Goal: Task Accomplishment & Management: Use online tool/utility

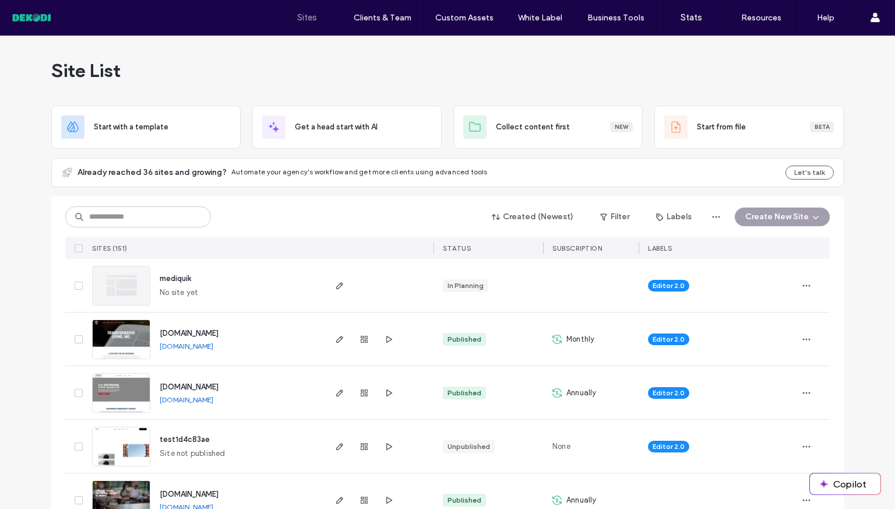
click at [147, 228] on div "Created (Newest) Filter Labels Create New Site SITES (151) STATUS SUBSCRIPTION …" at bounding box center [447, 227] width 765 height 62
click at [153, 219] on input at bounding box center [138, 216] width 146 height 21
type input "*"
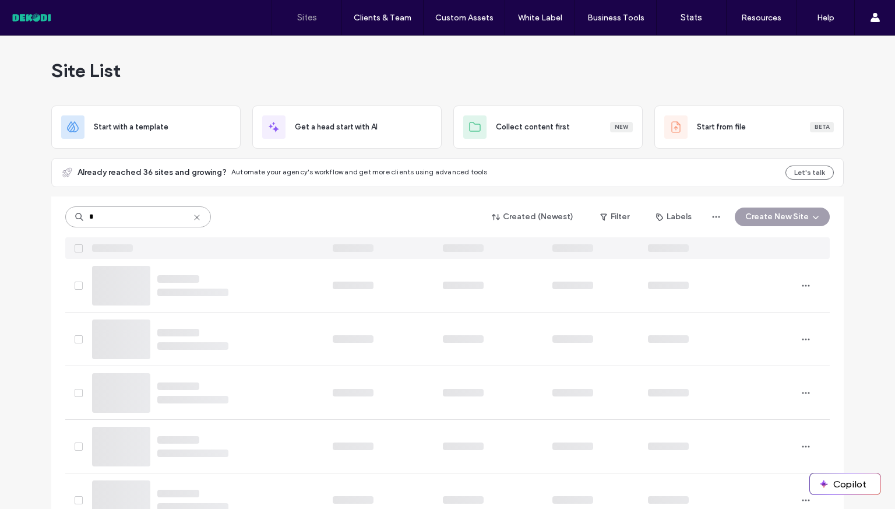
type input "*"
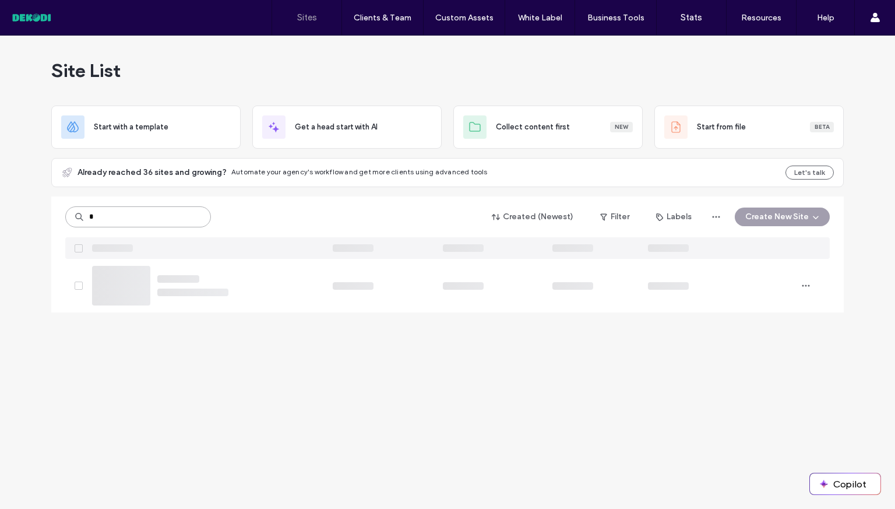
type input "*"
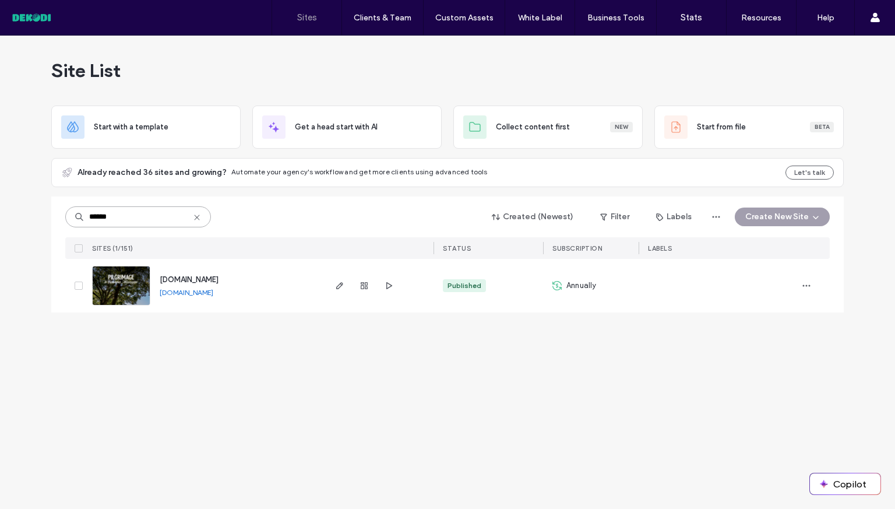
type input "******"
click at [115, 286] on img at bounding box center [121, 305] width 57 height 79
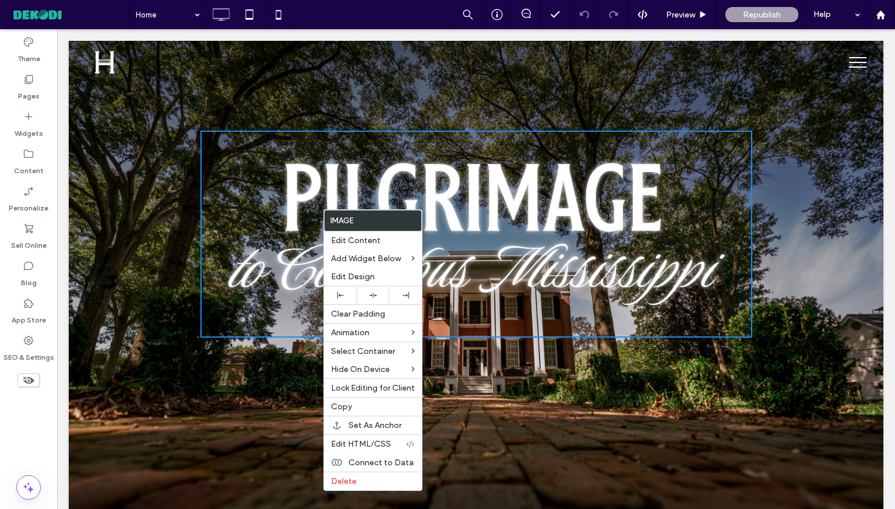
click at [349, 223] on label "Image" at bounding box center [373, 220] width 97 height 20
click at [349, 276] on span "Edit Design" at bounding box center [353, 277] width 44 height 10
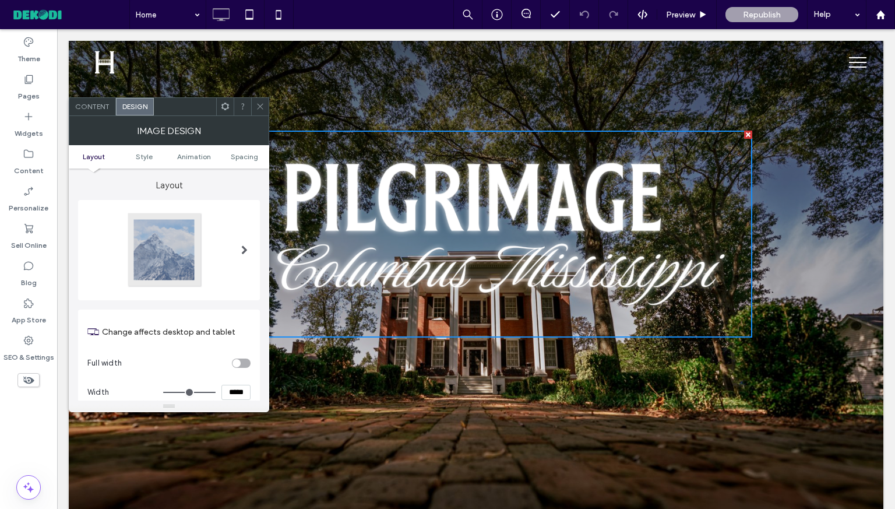
click at [95, 106] on span "Content" at bounding box center [92, 106] width 34 height 9
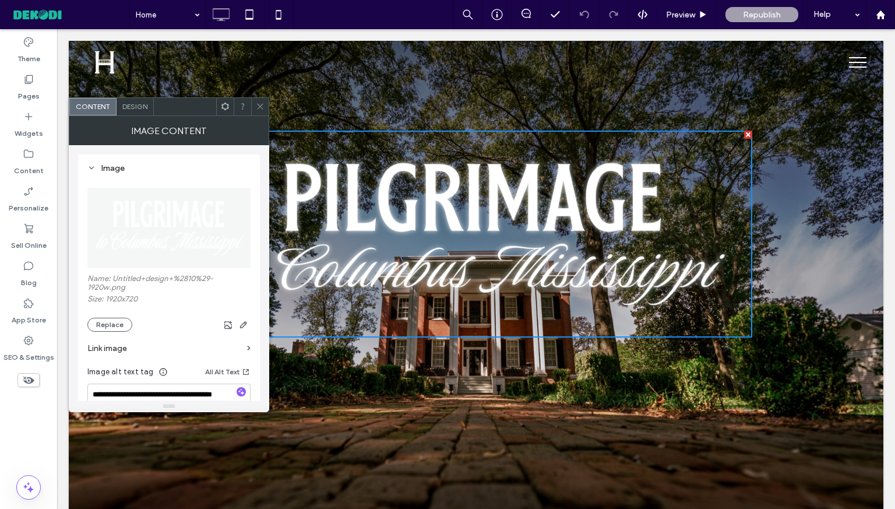
drag, startPoint x: 128, startPoint y: 303, endPoint x: 108, endPoint y: 300, distance: 20.0
click at [108, 300] on label "Size: 1920x720" at bounding box center [168, 300] width 163 height 12
click at [114, 280] on label "Name: Untitled+design+%2810%29-1920w.png" at bounding box center [168, 284] width 163 height 20
click at [162, 206] on img at bounding box center [169, 228] width 164 height 80
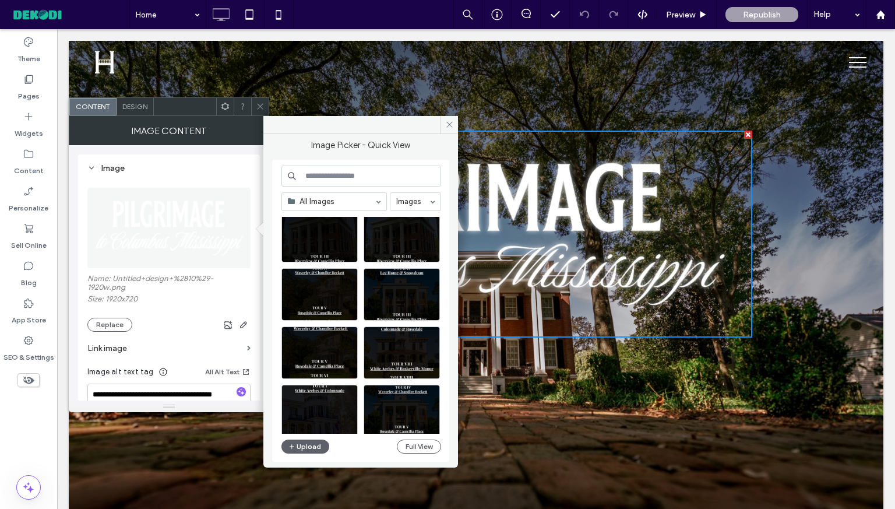
scroll to position [2421, 0]
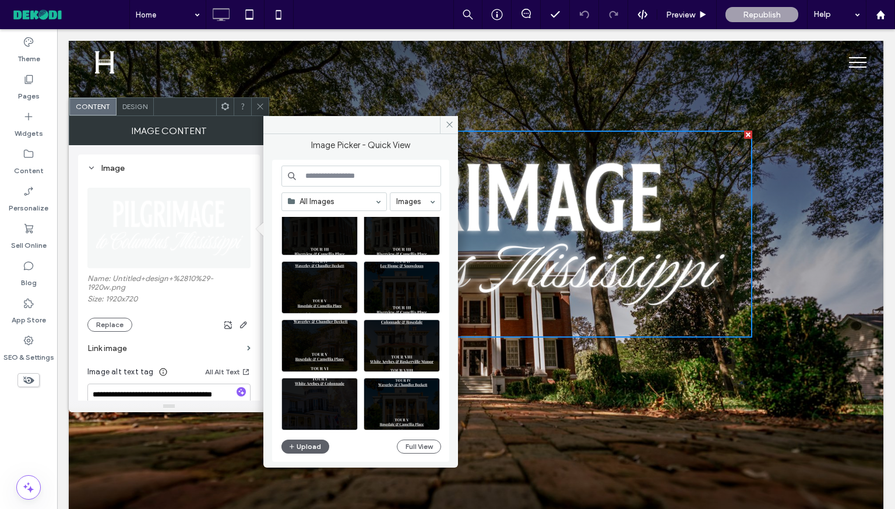
click at [126, 297] on label "Size: 1920x720" at bounding box center [168, 300] width 163 height 12
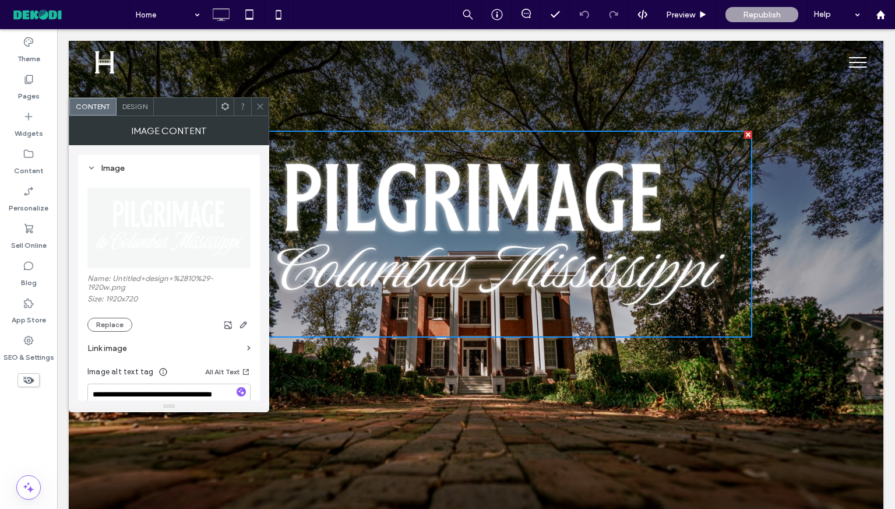
click at [126, 300] on label "Size: 1920x720" at bounding box center [168, 300] width 163 height 12
click at [26, 82] on icon at bounding box center [29, 79] width 12 height 12
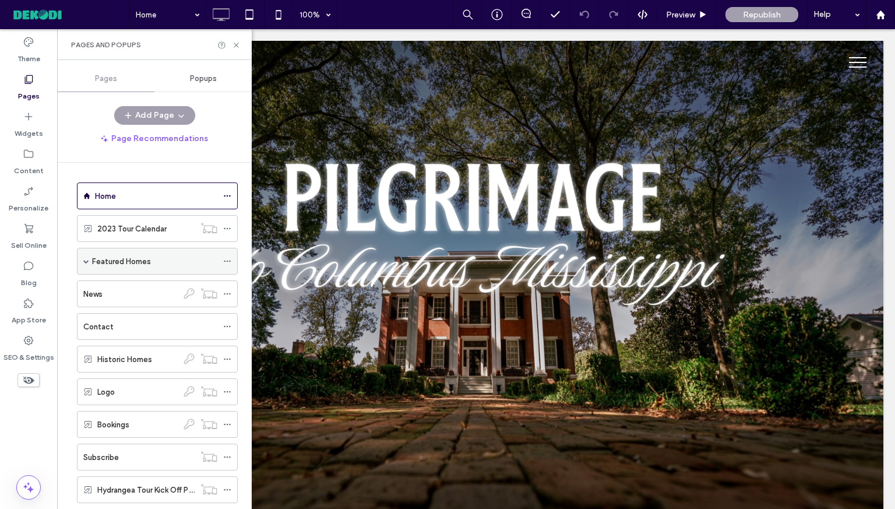
click at [132, 259] on label "Featured Homes" at bounding box center [121, 261] width 59 height 20
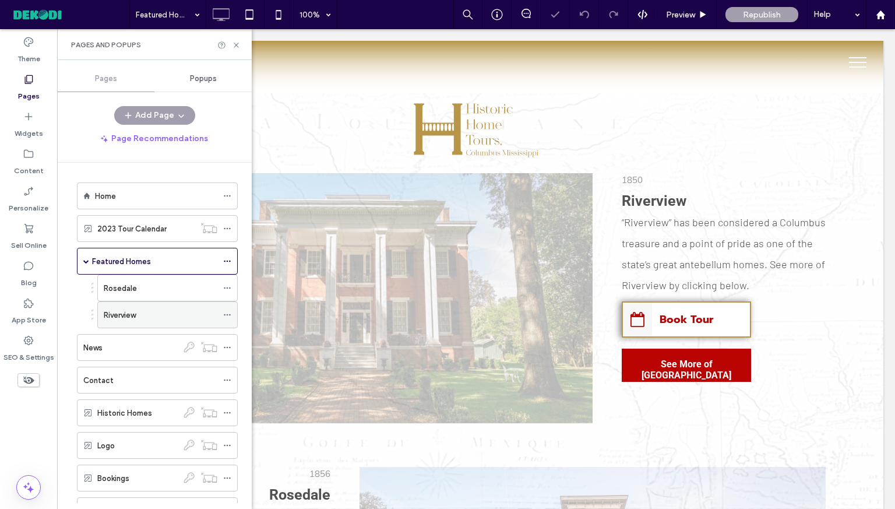
click at [135, 317] on label "Riverview" at bounding box center [120, 315] width 32 height 20
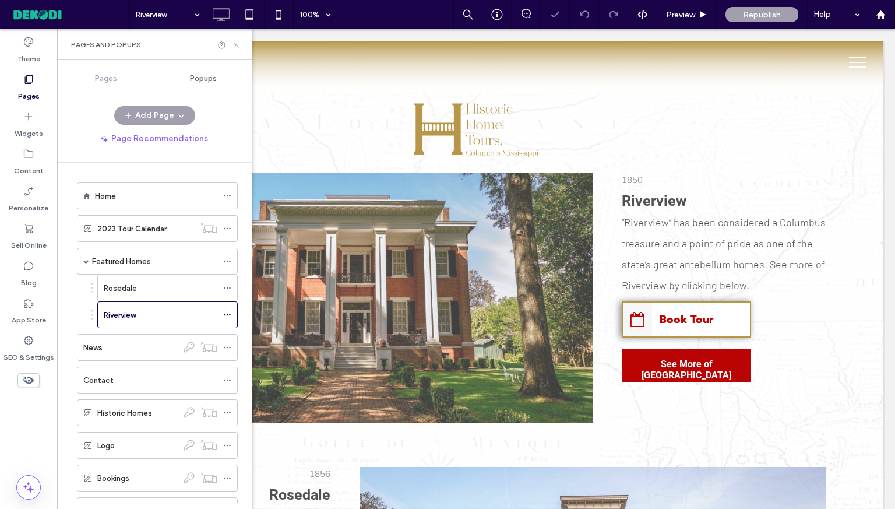
click at [235, 43] on use at bounding box center [236, 45] width 5 height 5
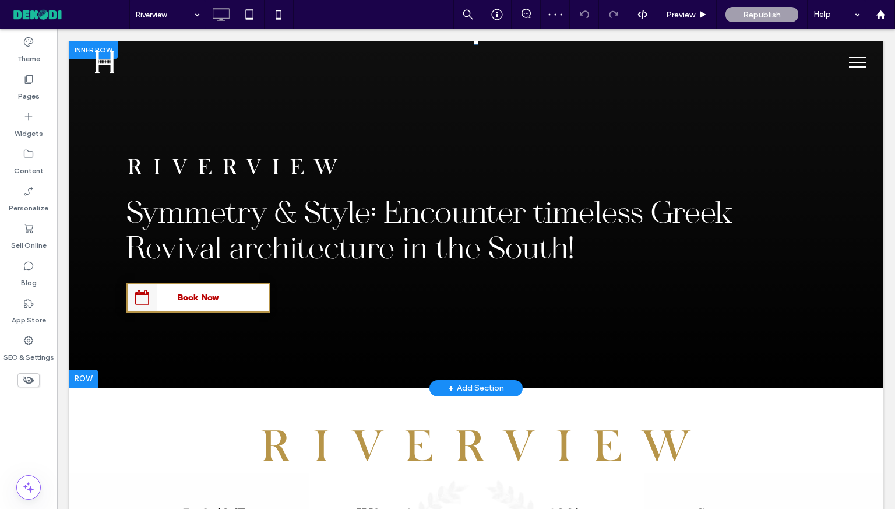
click at [96, 325] on div "Symmetry & Style: Encounter timeless Greek Revival architecture in the South! B…" at bounding box center [476, 214] width 815 height 347
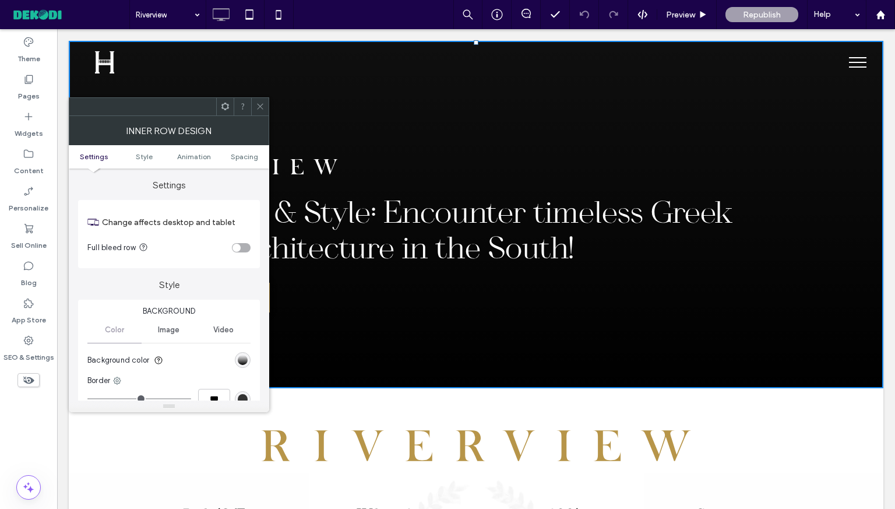
click at [256, 110] on icon at bounding box center [260, 106] width 9 height 9
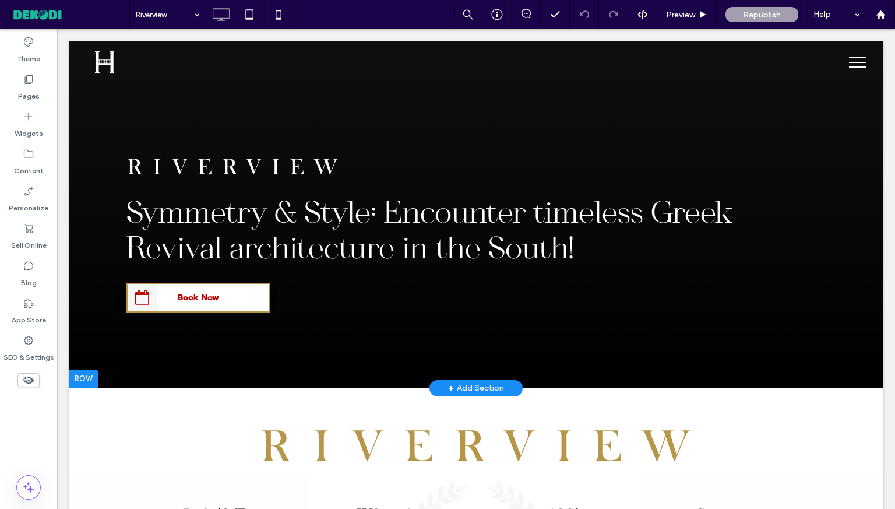
click at [90, 374] on div at bounding box center [83, 379] width 29 height 19
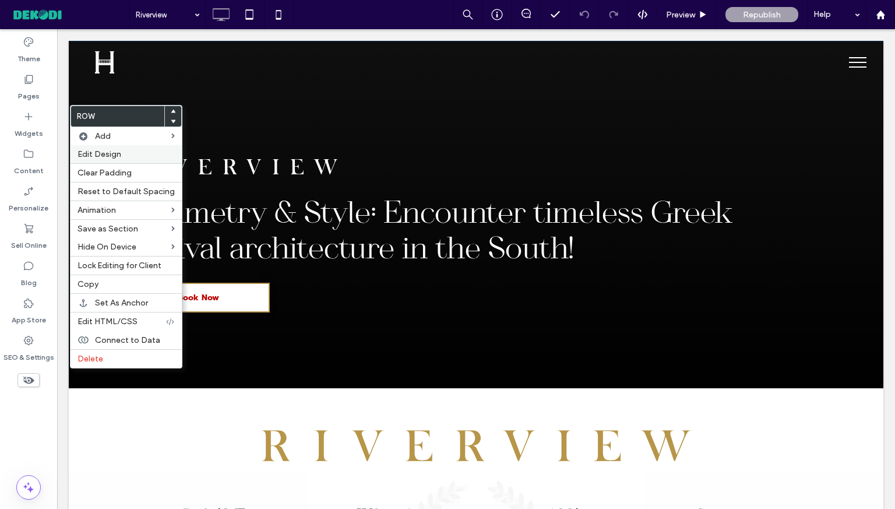
click at [104, 156] on span "Edit Design" at bounding box center [100, 154] width 44 height 10
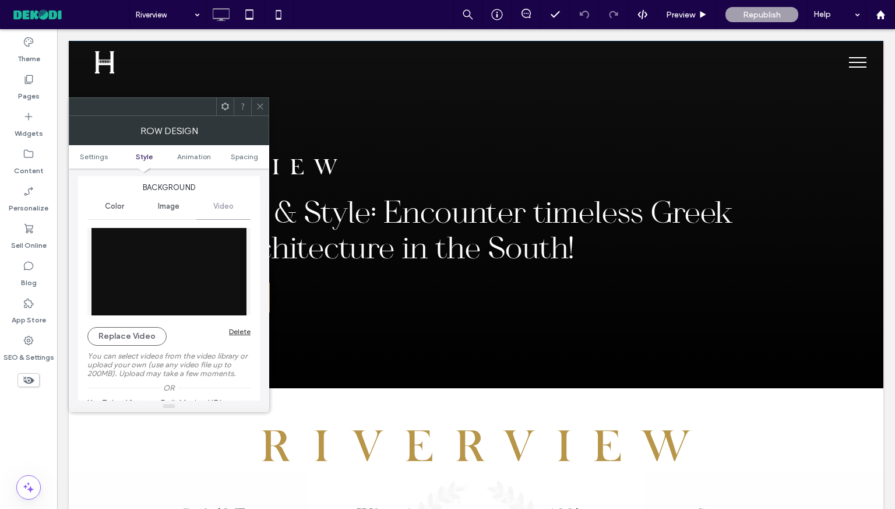
scroll to position [123, 0]
click at [194, 251] on img at bounding box center [168, 271] width 163 height 87
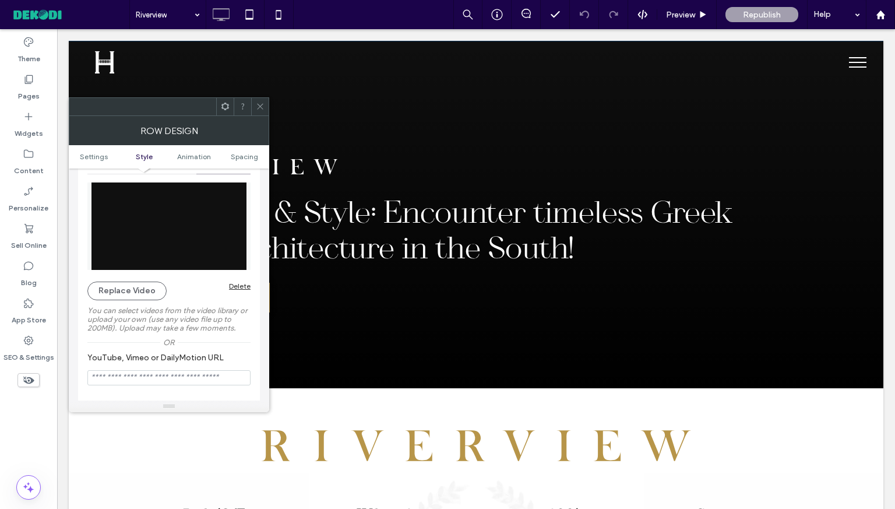
scroll to position [168, 0]
click at [166, 241] on img at bounding box center [168, 226] width 163 height 87
click at [133, 301] on label "You can select videos from the video library or upload your own (use any video …" at bounding box center [168, 320] width 163 height 38
click at [136, 292] on button "Replace Video" at bounding box center [126, 291] width 79 height 19
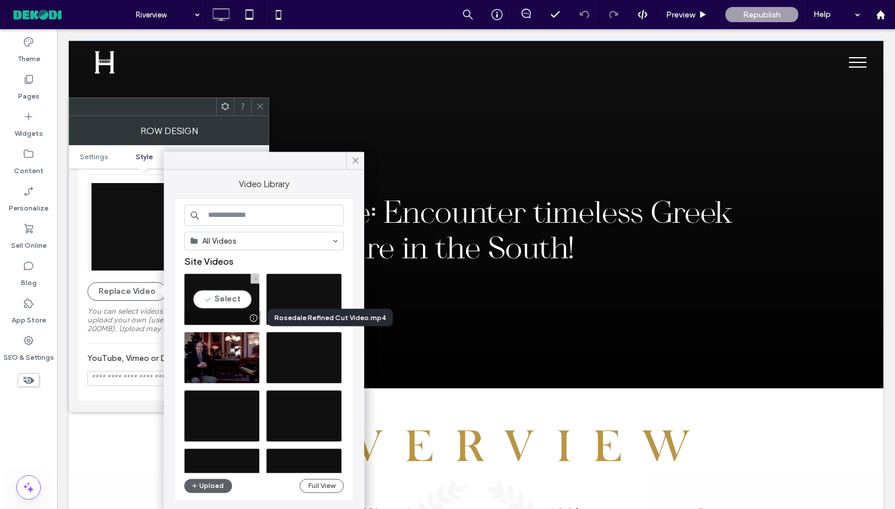
click at [256, 317] on div at bounding box center [253, 317] width 15 height 9
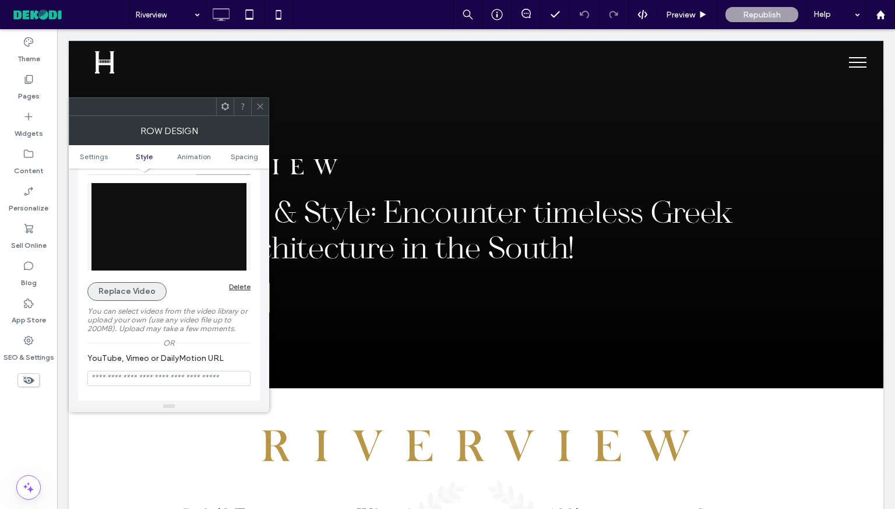
click at [154, 291] on button "Replace Video" at bounding box center [126, 291] width 79 height 19
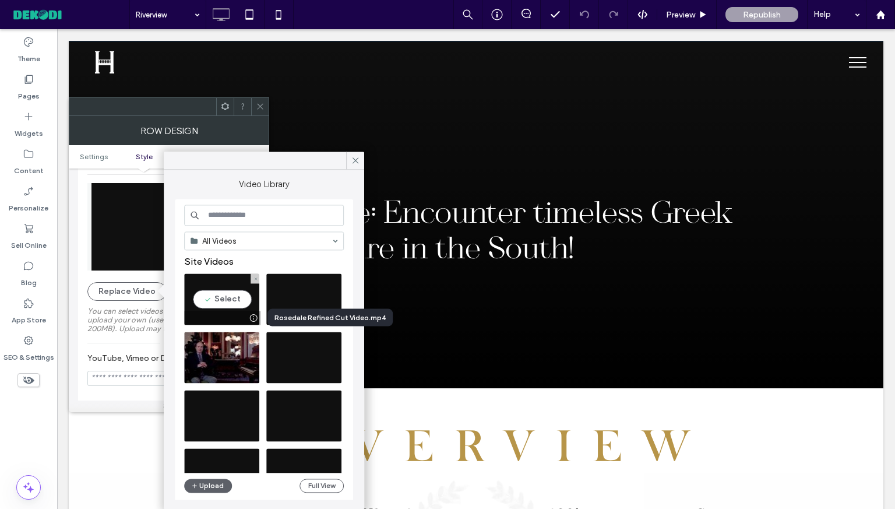
click at [249, 320] on div at bounding box center [253, 317] width 15 height 9
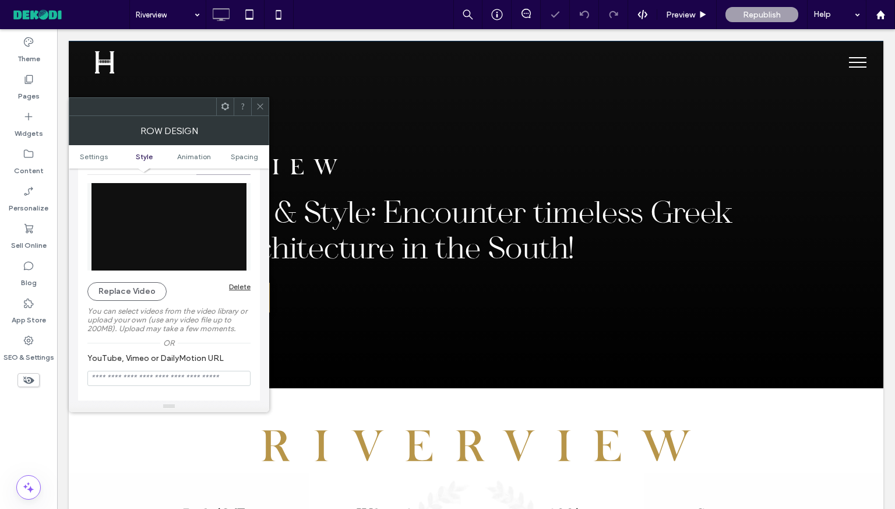
click at [259, 110] on icon at bounding box center [260, 106] width 9 height 9
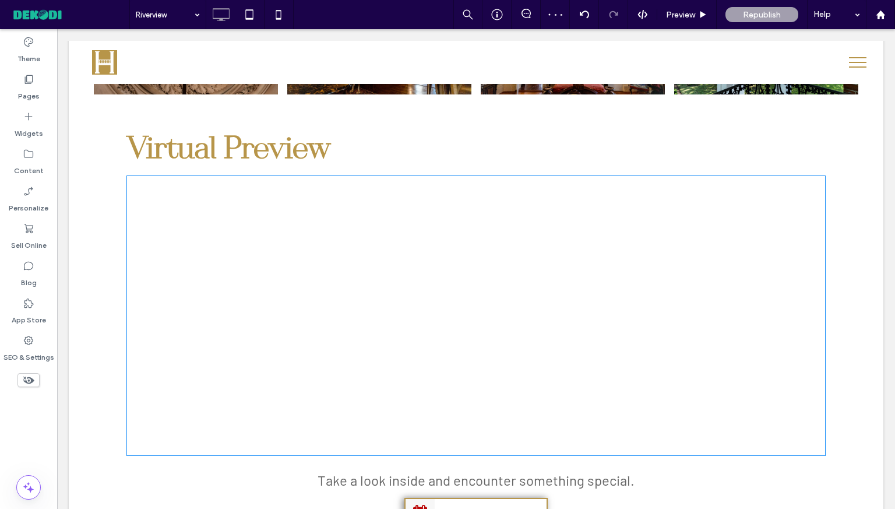
scroll to position [1092, 0]
